Goal: Information Seeking & Learning: Learn about a topic

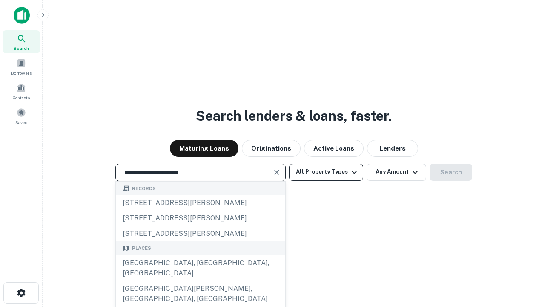
click at [200, 281] on div "[GEOGRAPHIC_DATA], [GEOGRAPHIC_DATA], [GEOGRAPHIC_DATA]" at bounding box center [201, 268] width 170 height 26
click at [326, 172] on button "All Property Types" at bounding box center [326, 172] width 74 height 17
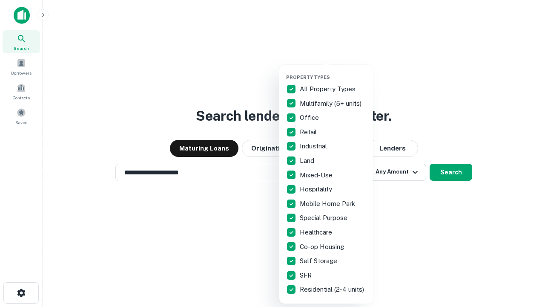
type input "**********"
click at [333, 72] on button "button" at bounding box center [333, 72] width 94 height 0
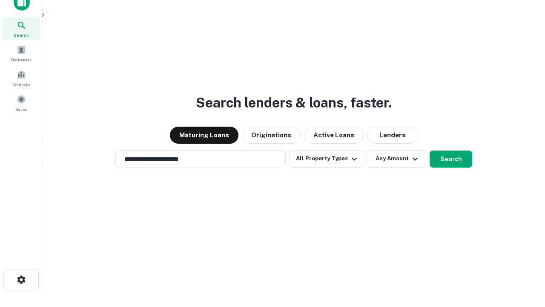
scroll to position [5, 103]
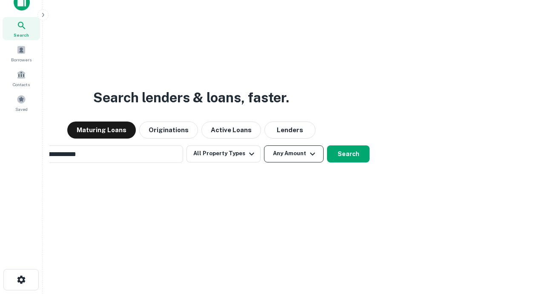
click at [264, 145] on button "Any Amount" at bounding box center [294, 153] width 60 height 17
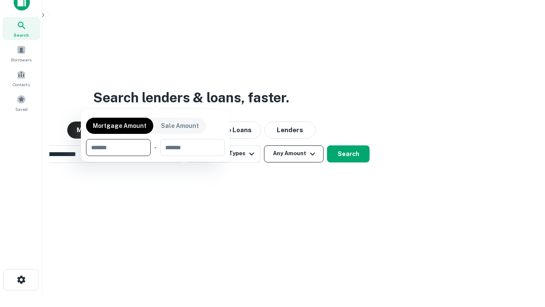
scroll to position [14, 0]
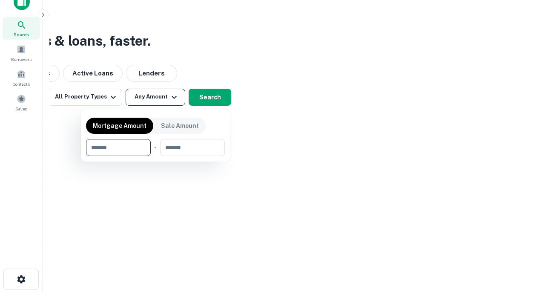
type input "*******"
click at [155, 156] on button "button" at bounding box center [155, 156] width 139 height 0
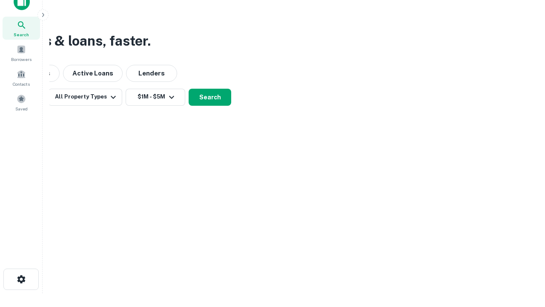
scroll to position [5, 157]
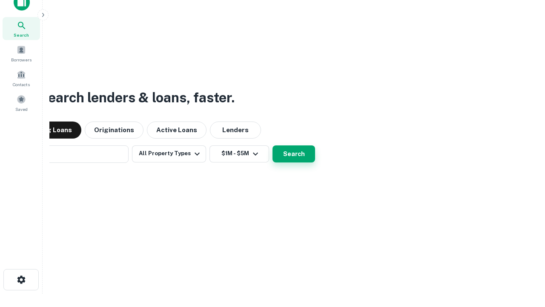
click at [273, 145] on button "Search" at bounding box center [294, 153] width 43 height 17
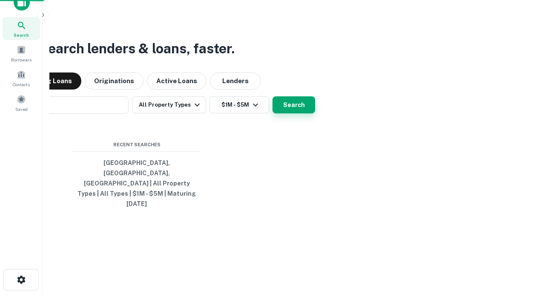
scroll to position [23, 241]
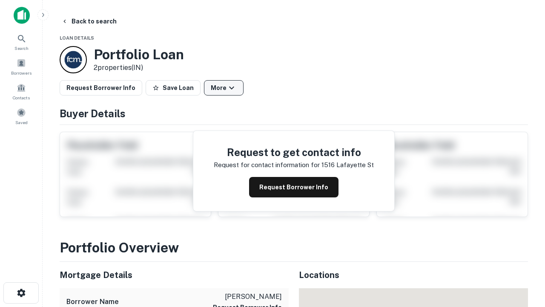
click at [224, 88] on button "More" at bounding box center [224, 87] width 40 height 15
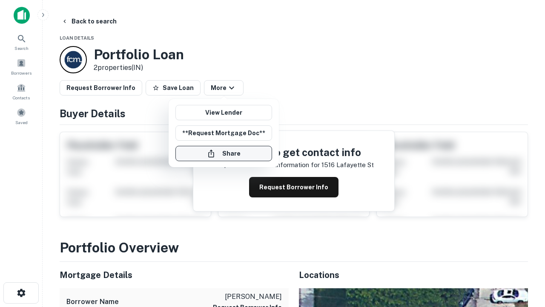
click at [224, 153] on button "Share" at bounding box center [223, 153] width 97 height 15
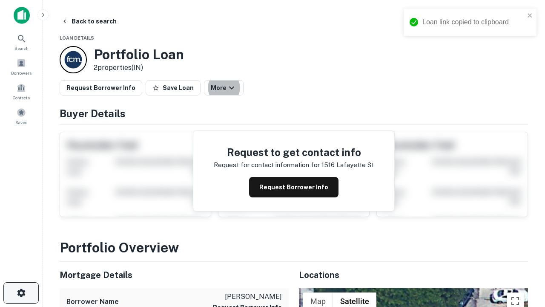
click at [21, 293] on icon "button" at bounding box center [21, 293] width 10 height 10
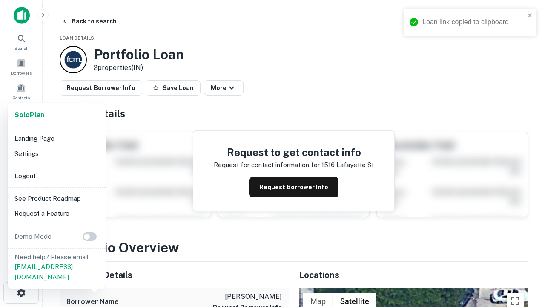
click at [56, 175] on li "Logout" at bounding box center [56, 175] width 91 height 15
